Goal: Check status: Check status

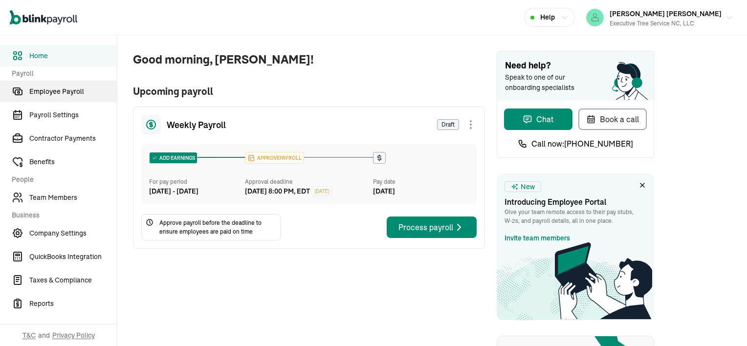
click at [56, 89] on span "Employee Payroll" at bounding box center [72, 91] width 87 height 10
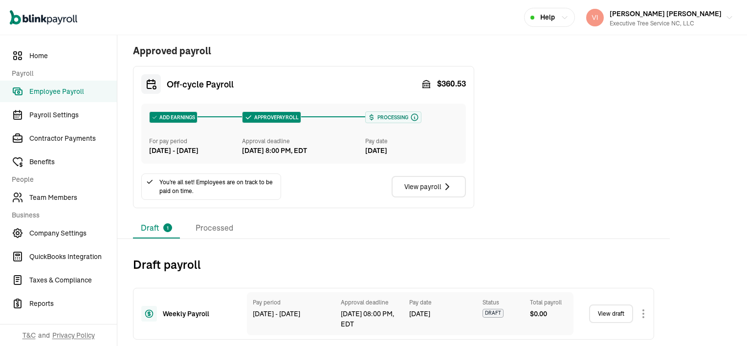
scroll to position [215, 0]
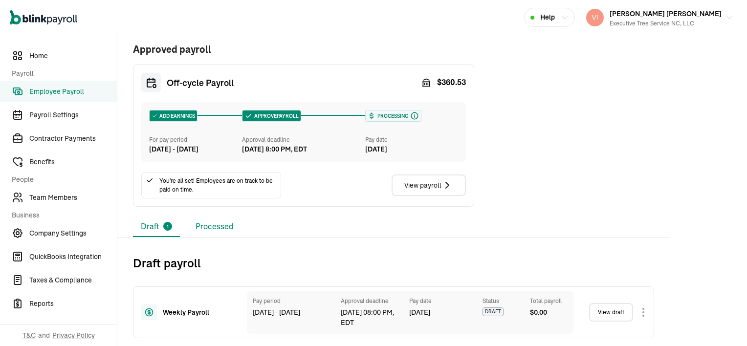
click at [200, 226] on li "Processed" at bounding box center [214, 226] width 53 height 21
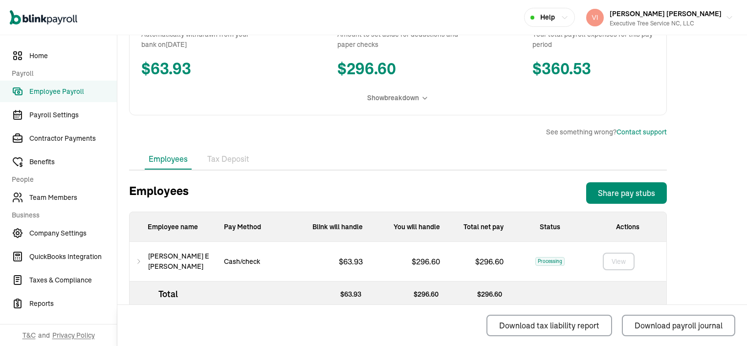
scroll to position [225, 0]
